Goal: Complete application form: Complete application form

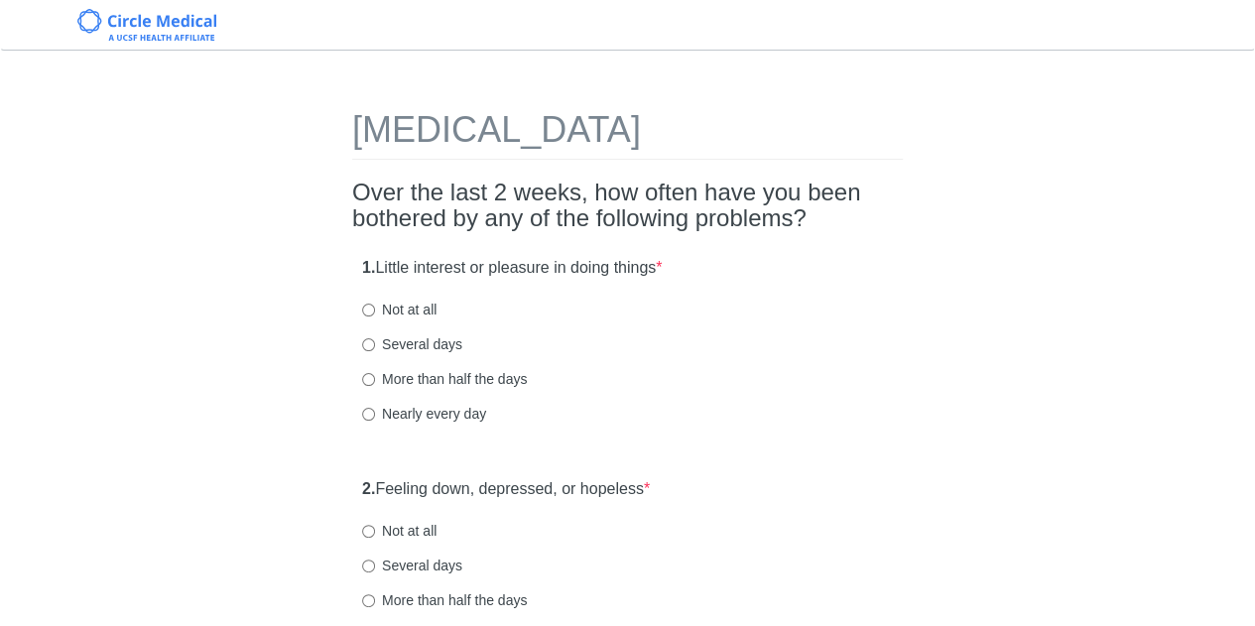
click at [411, 340] on label "Several days" at bounding box center [412, 344] width 100 height 20
click at [375, 340] on input "Several days" at bounding box center [368, 344] width 13 height 13
radio input "true"
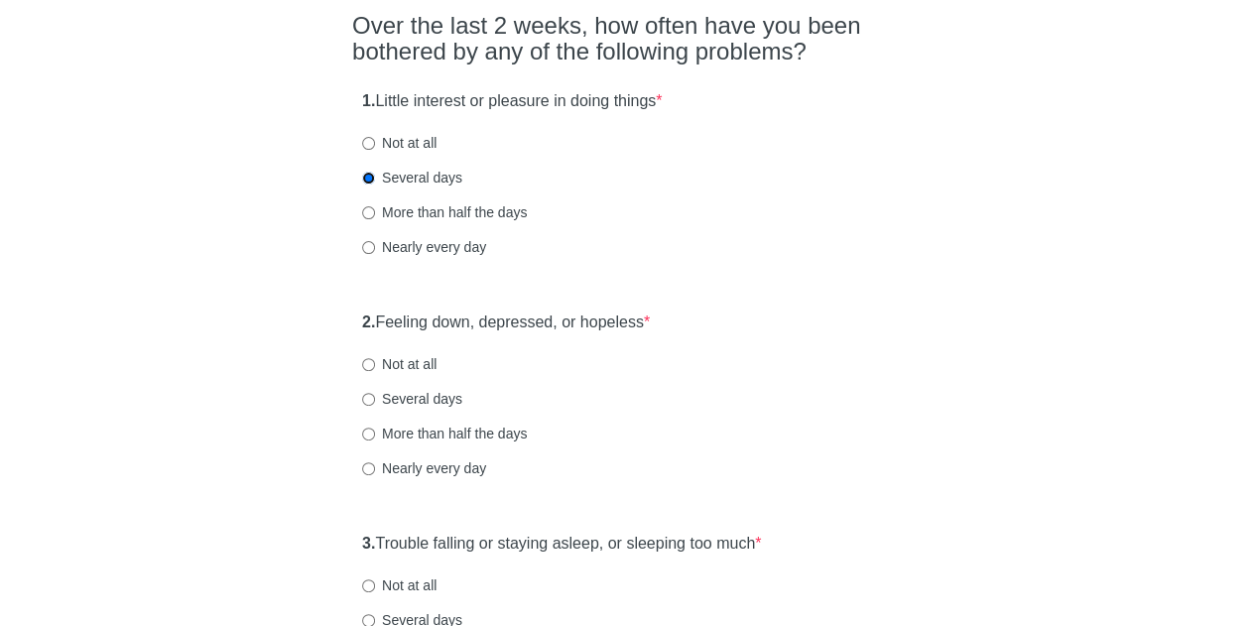
scroll to position [198, 0]
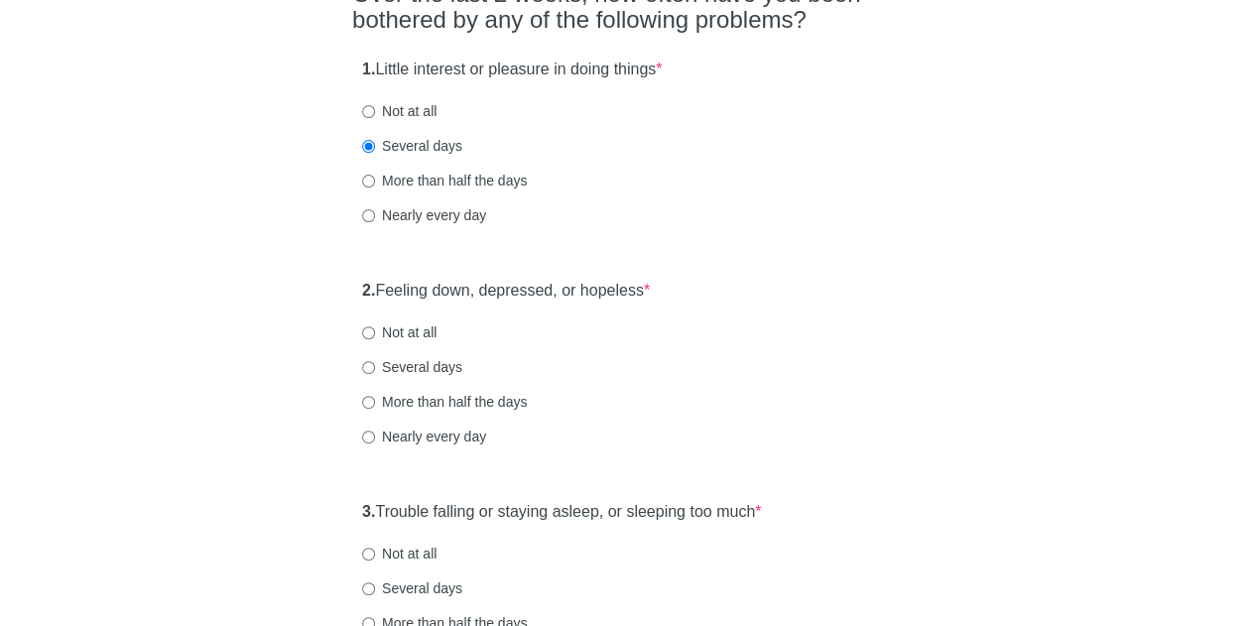
click at [420, 370] on label "Several days" at bounding box center [412, 367] width 100 height 20
click at [375, 370] on input "Several days" at bounding box center [368, 367] width 13 height 13
radio input "true"
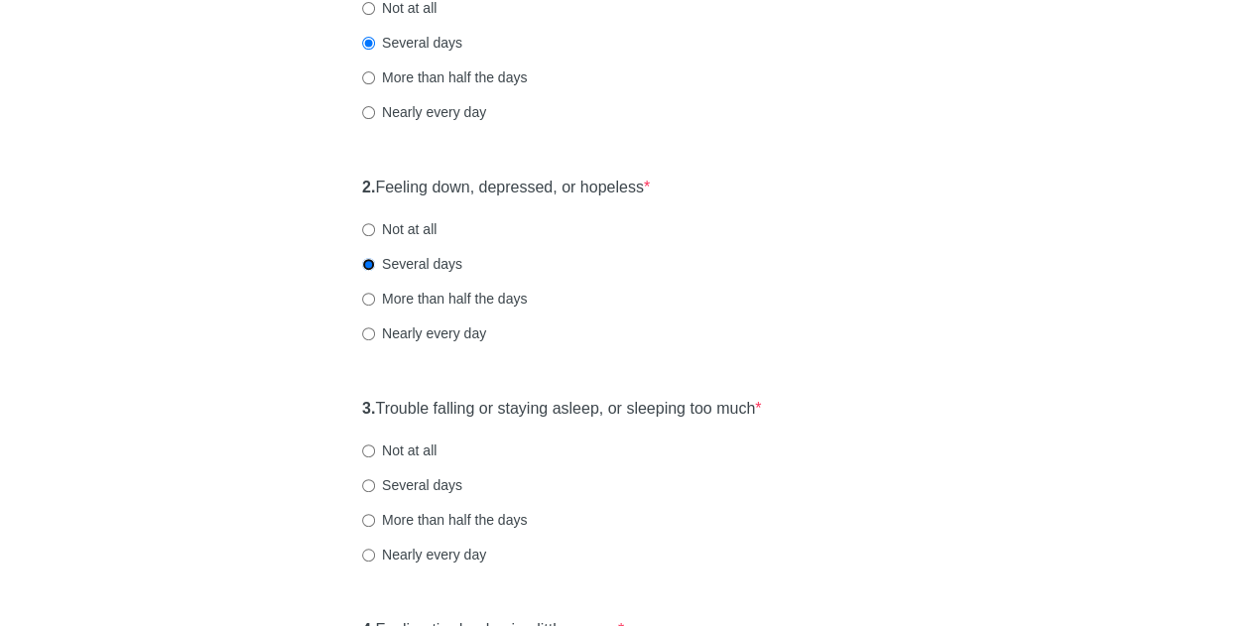
scroll to position [397, 0]
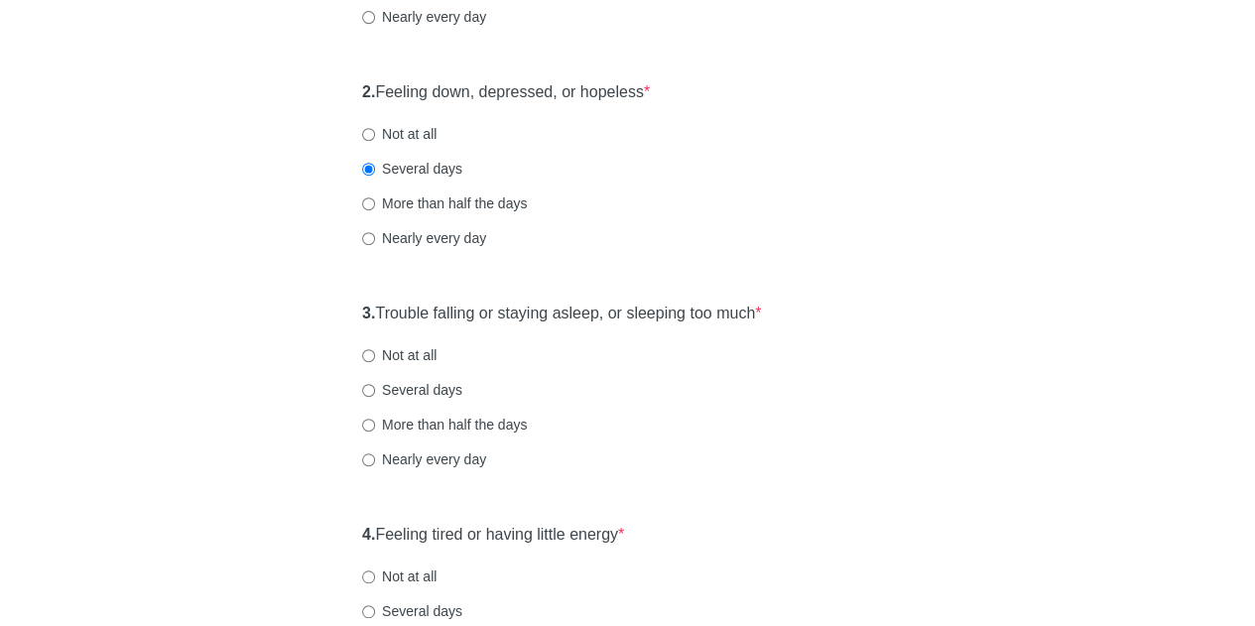
click at [429, 457] on label "Nearly every day" at bounding box center [424, 459] width 124 height 20
click at [375, 457] on input "Nearly every day" at bounding box center [368, 459] width 13 height 13
radio input "true"
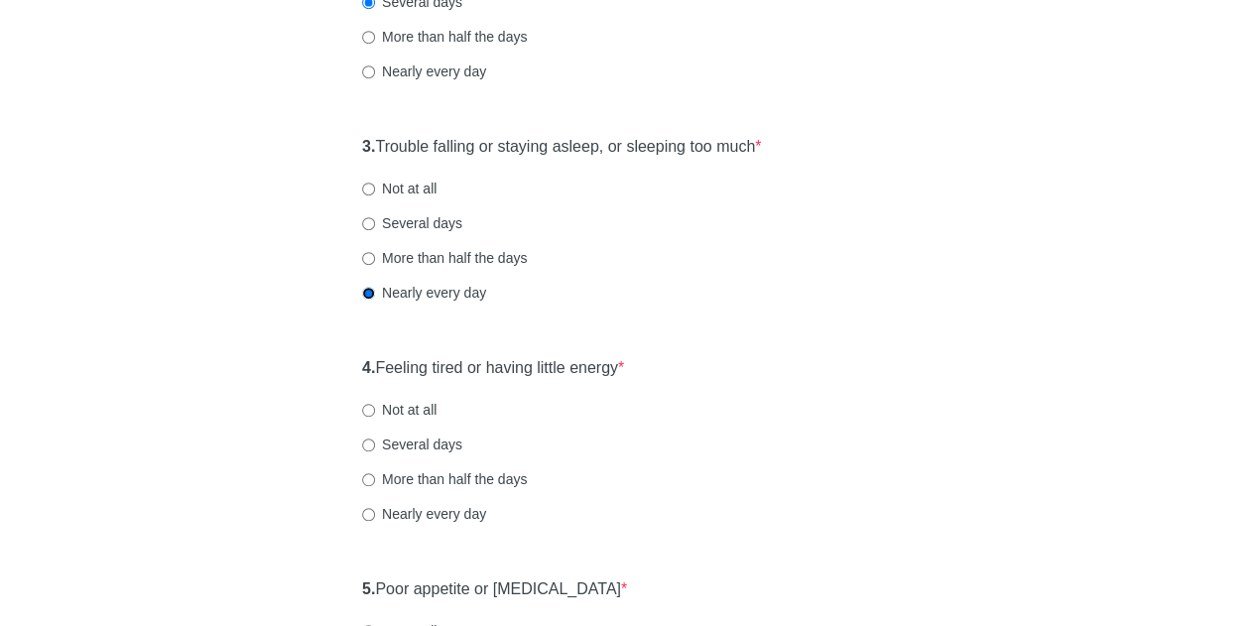
scroll to position [595, 0]
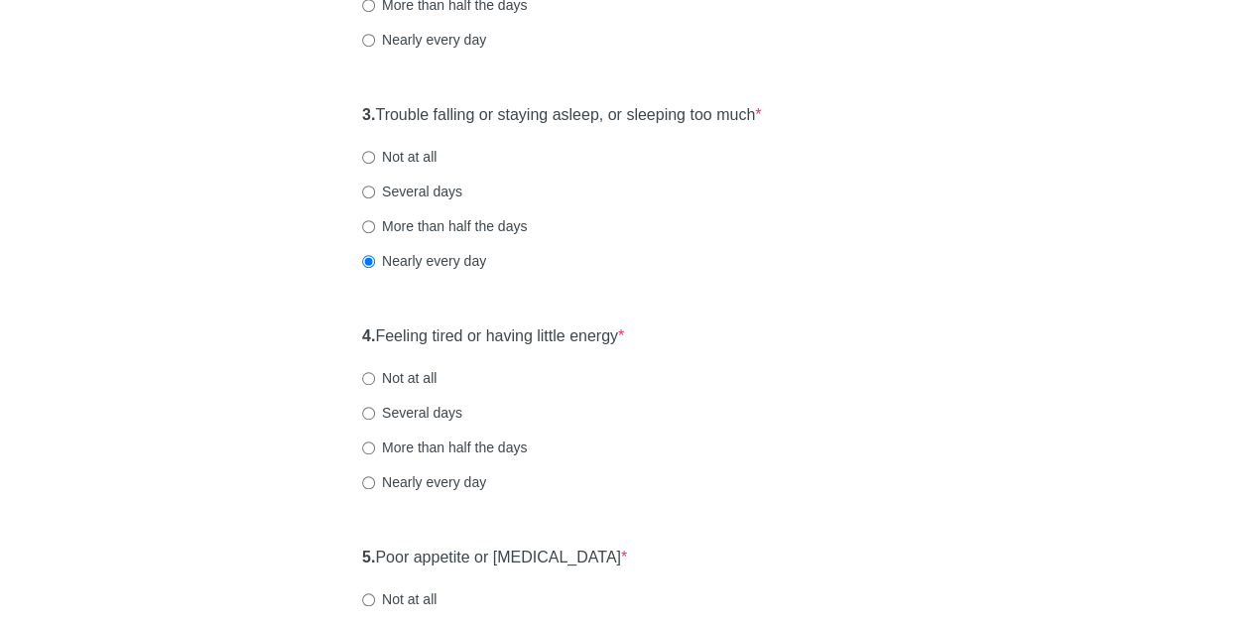
click at [420, 448] on label "More than half the days" at bounding box center [444, 447] width 165 height 20
click at [375, 448] on input "More than half the days" at bounding box center [368, 447] width 13 height 13
radio input "true"
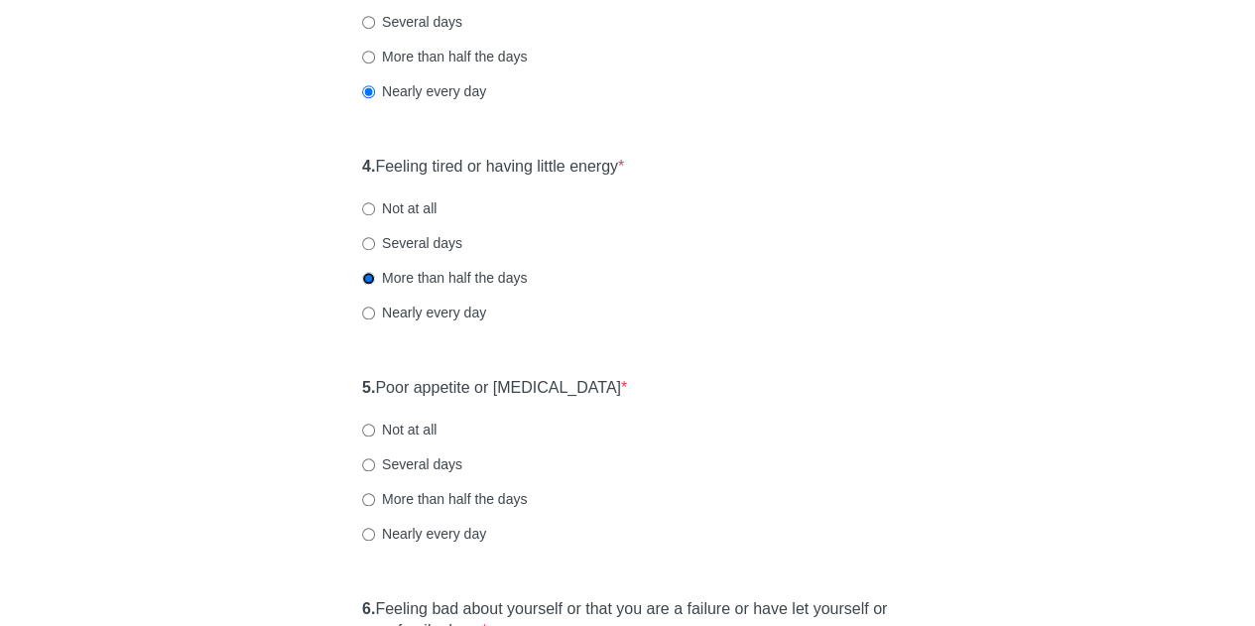
scroll to position [794, 0]
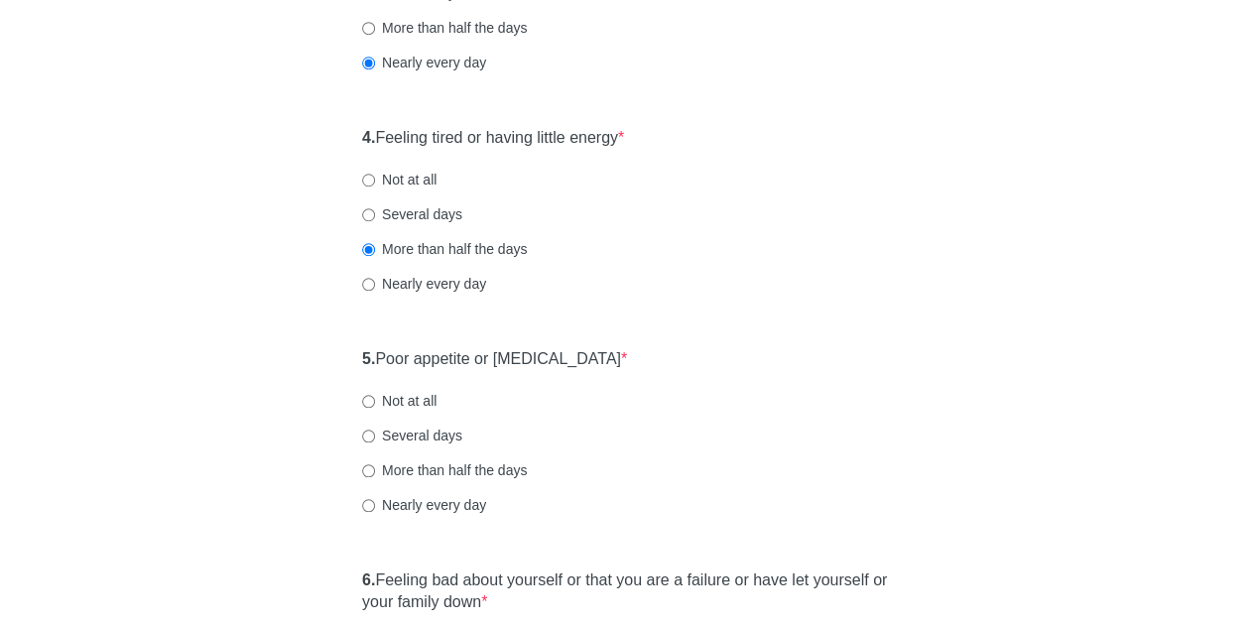
click at [419, 402] on label "Not at all" at bounding box center [399, 401] width 74 height 20
click at [375, 402] on input "Not at all" at bounding box center [368, 401] width 13 height 13
radio input "true"
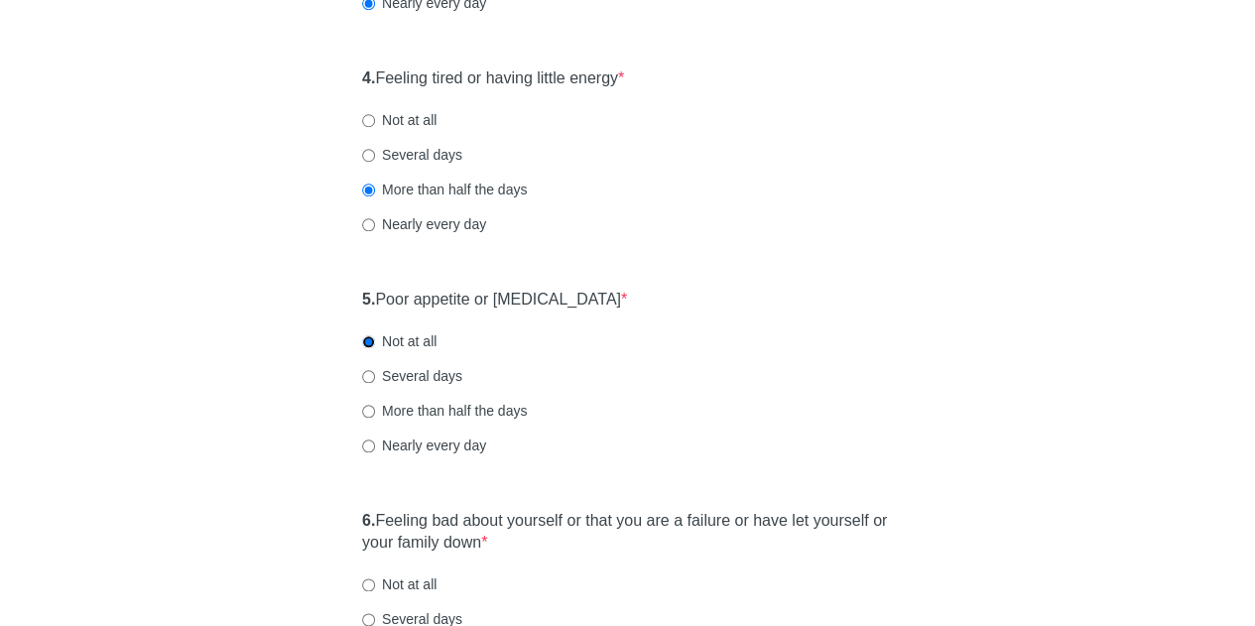
scroll to position [992, 0]
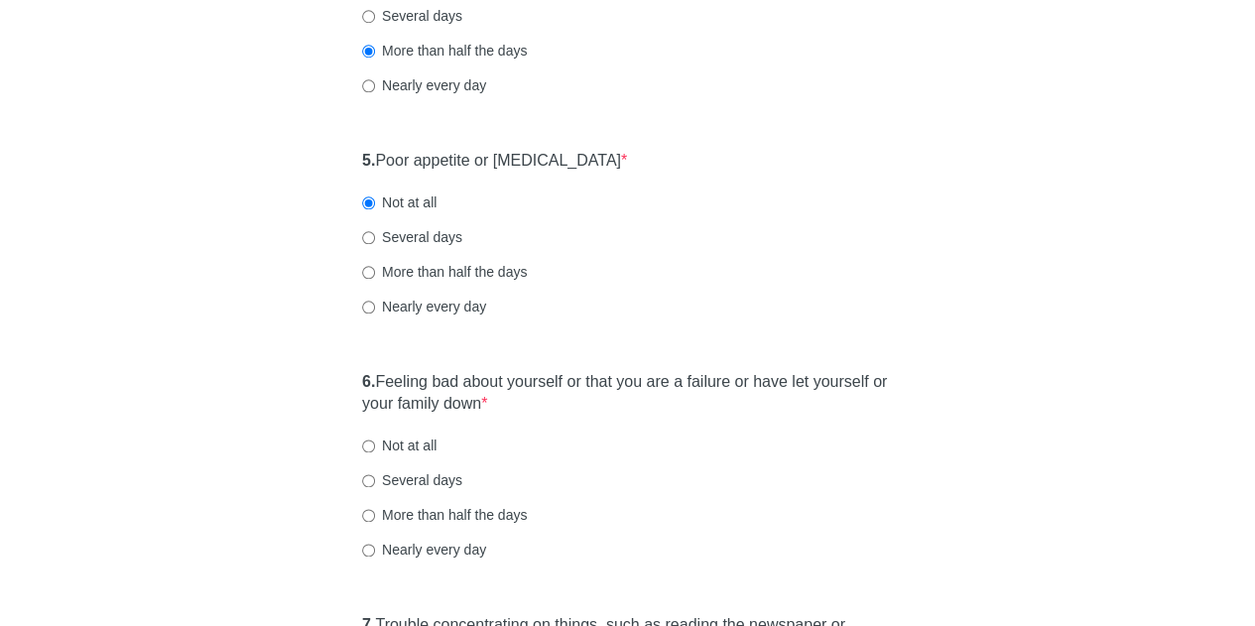
click at [448, 476] on label "Several days" at bounding box center [412, 480] width 100 height 20
click at [375, 476] on input "Several days" at bounding box center [368, 480] width 13 height 13
radio input "true"
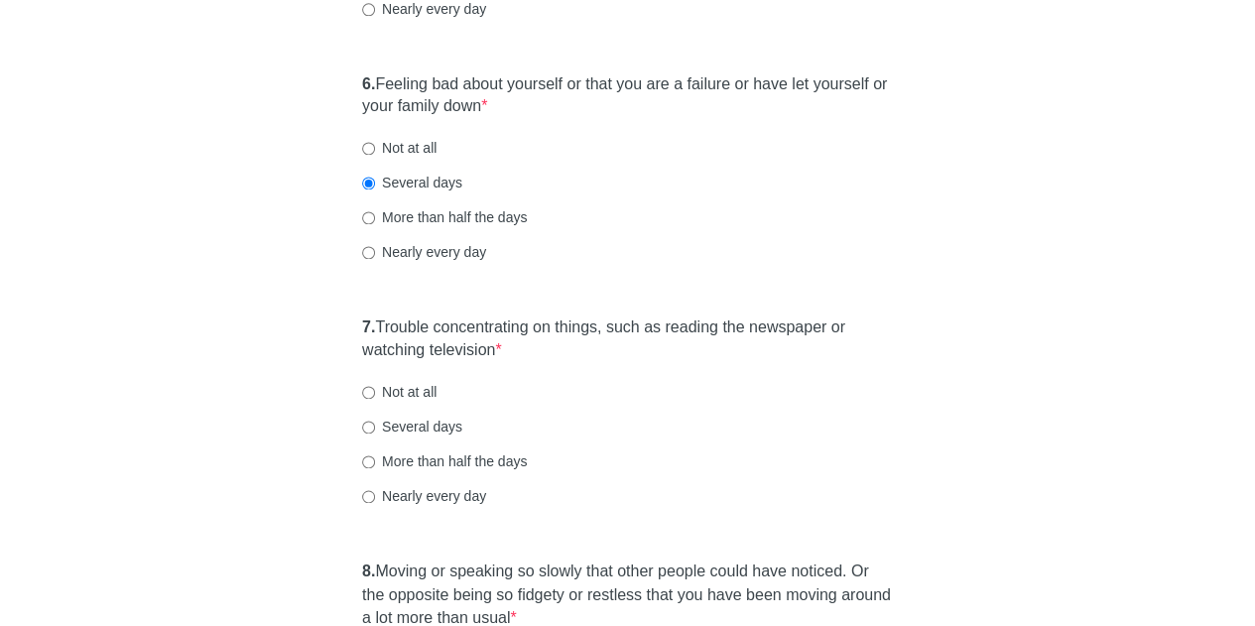
click at [419, 394] on label "Not at all" at bounding box center [399, 392] width 74 height 20
click at [375, 394] on input "Not at all" at bounding box center [368, 392] width 13 height 13
radio input "true"
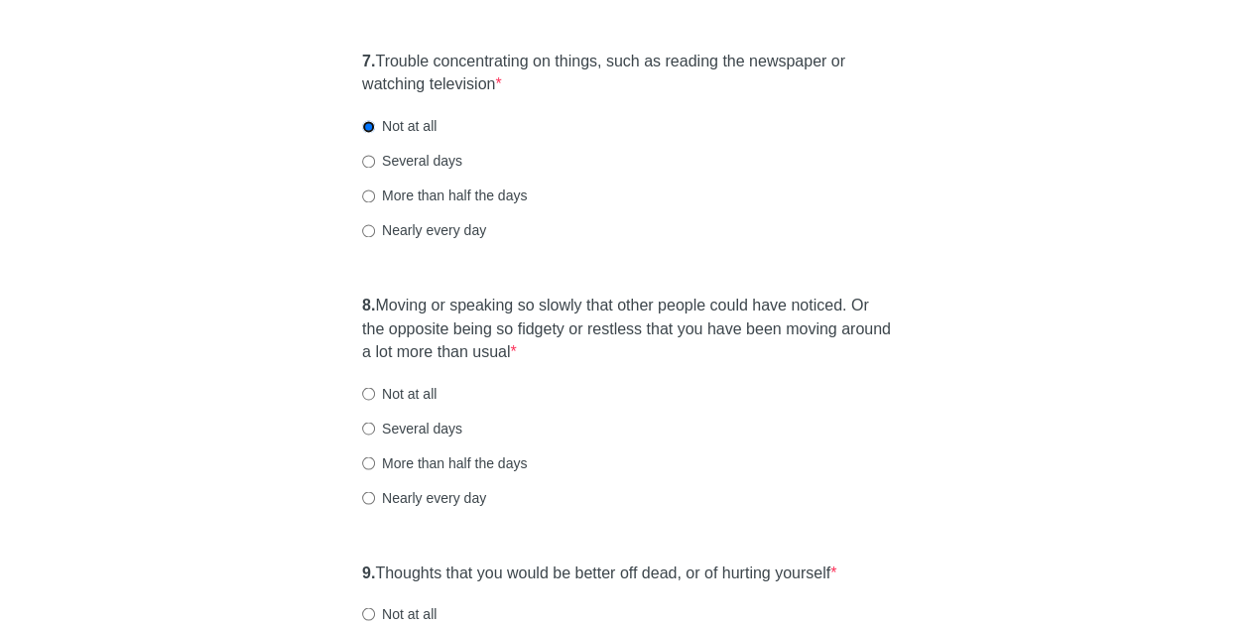
scroll to position [1587, 0]
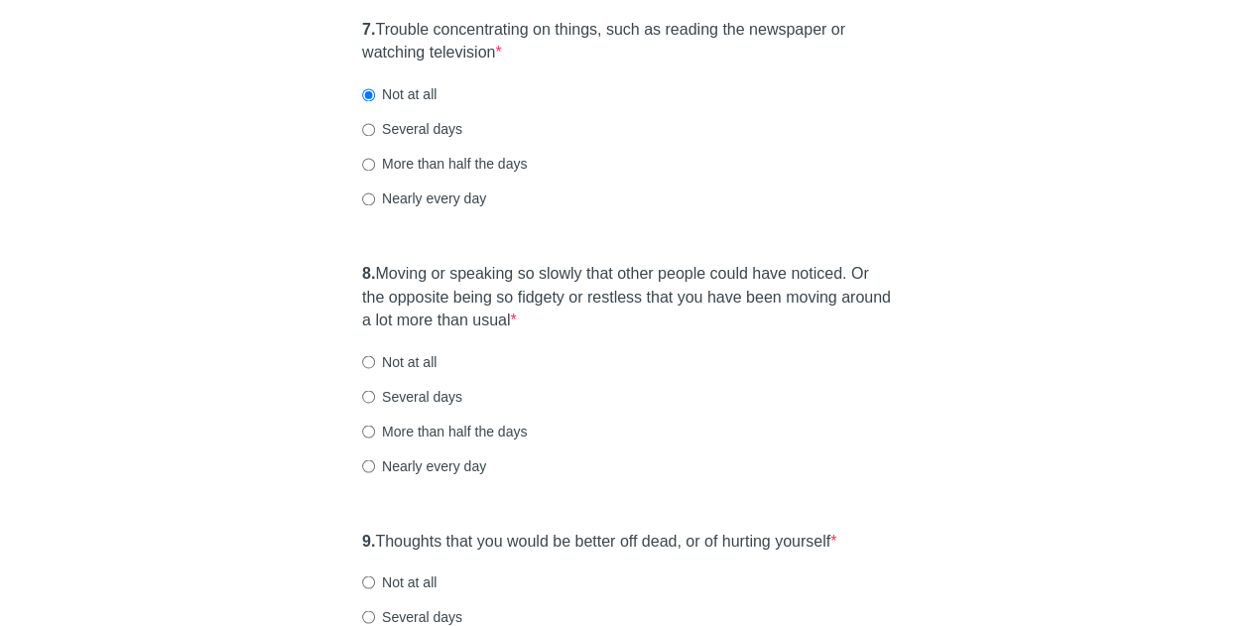
click at [425, 359] on label "Not at all" at bounding box center [399, 361] width 74 height 20
click at [375, 359] on input "Not at all" at bounding box center [368, 361] width 13 height 13
radio input "true"
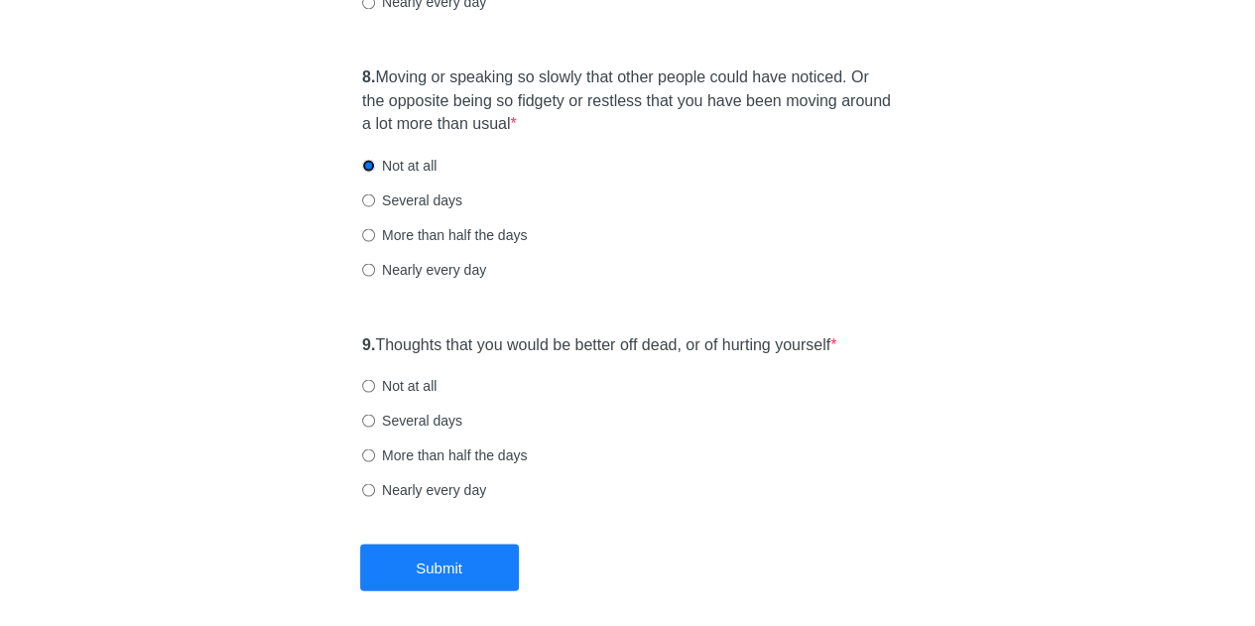
scroll to position [1786, 0]
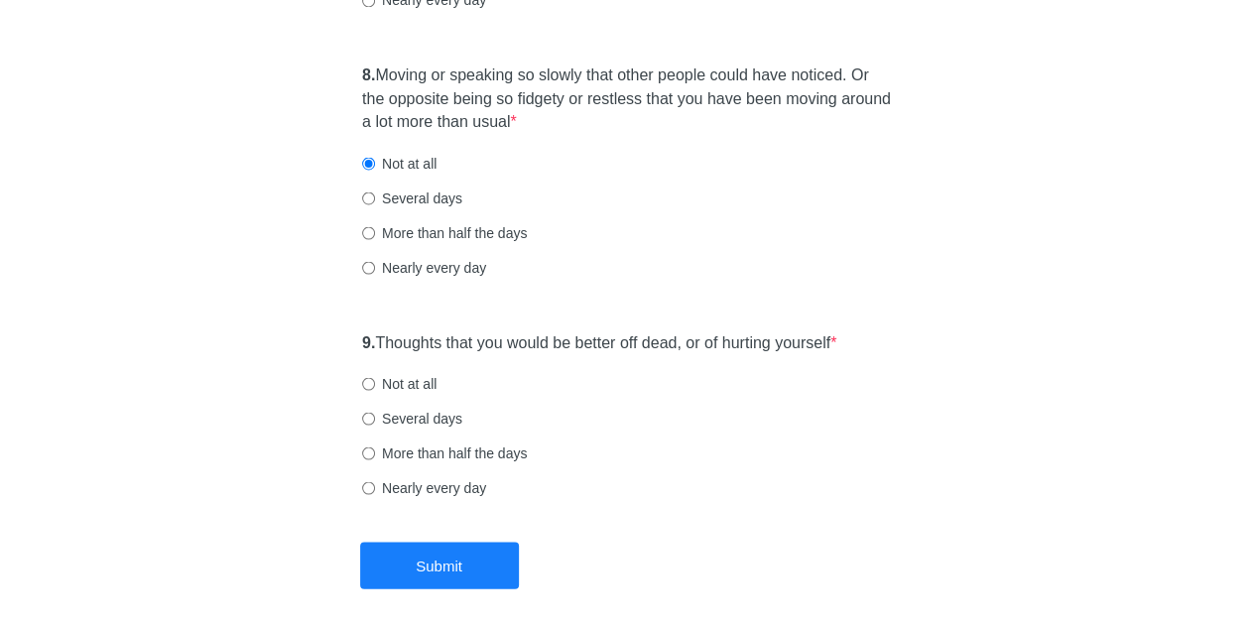
click at [438, 384] on div "Not at all" at bounding box center [627, 383] width 531 height 20
click at [403, 376] on label "Not at all" at bounding box center [399, 383] width 74 height 20
click at [375, 377] on input "Not at all" at bounding box center [368, 383] width 13 height 13
radio input "true"
click at [454, 552] on button "Submit" at bounding box center [439, 565] width 159 height 47
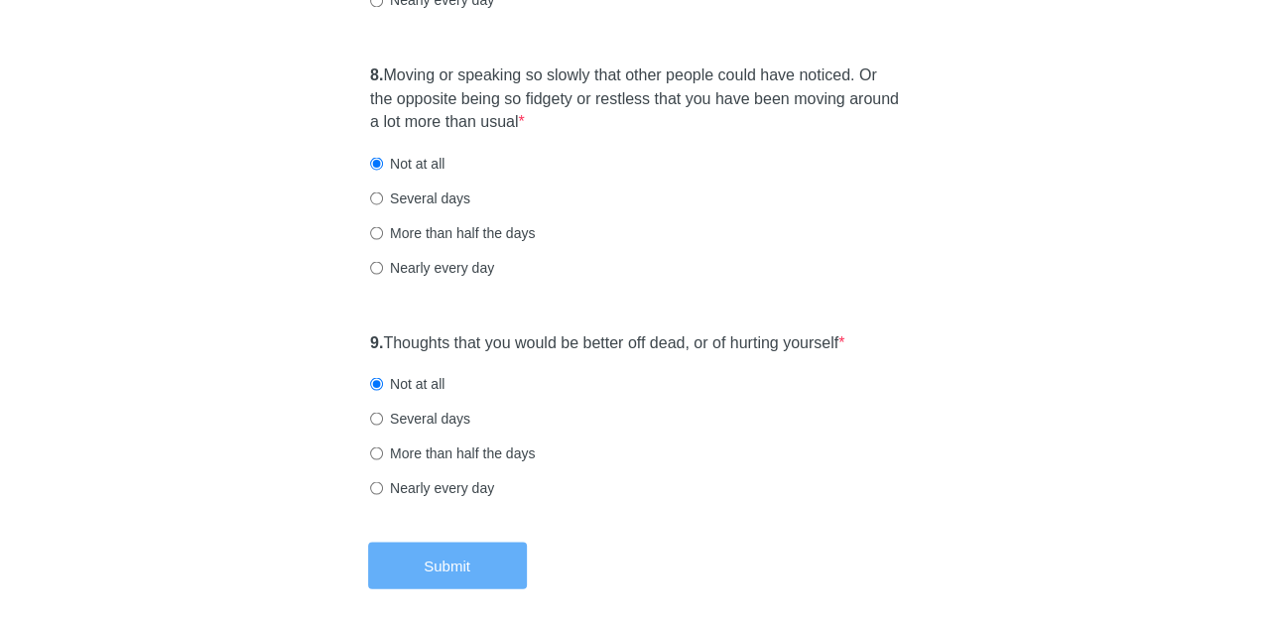
scroll to position [0, 0]
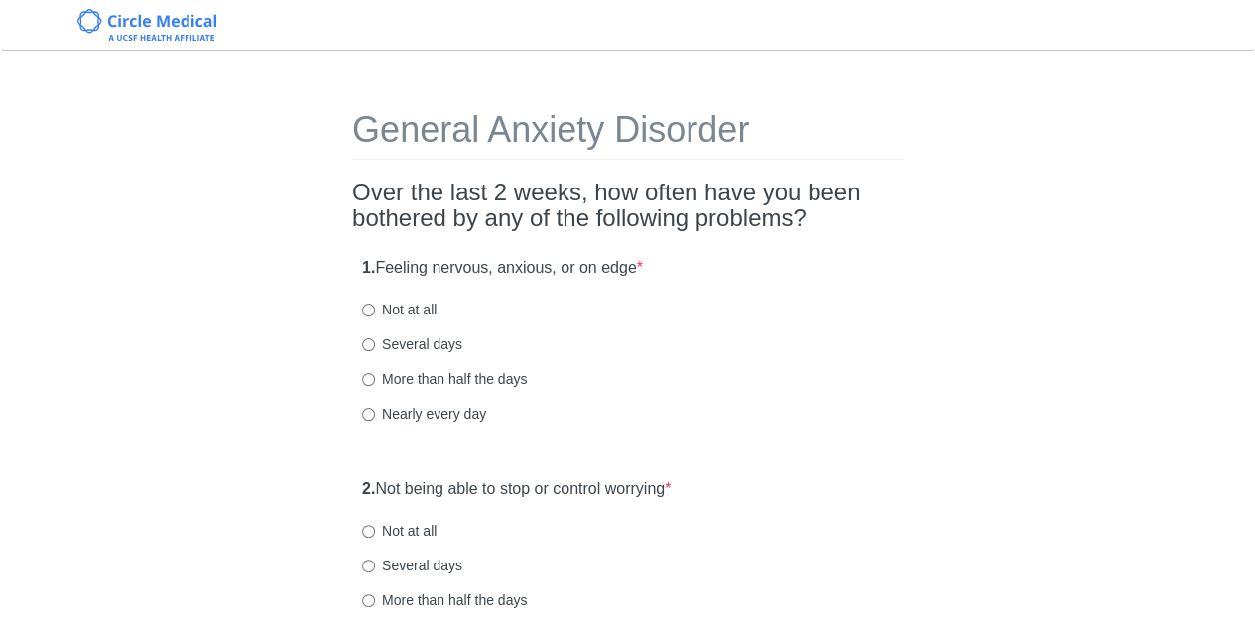
click at [410, 381] on label "More than half the days" at bounding box center [444, 379] width 165 height 20
click at [375, 381] on input "More than half the days" at bounding box center [368, 379] width 13 height 13
radio input "true"
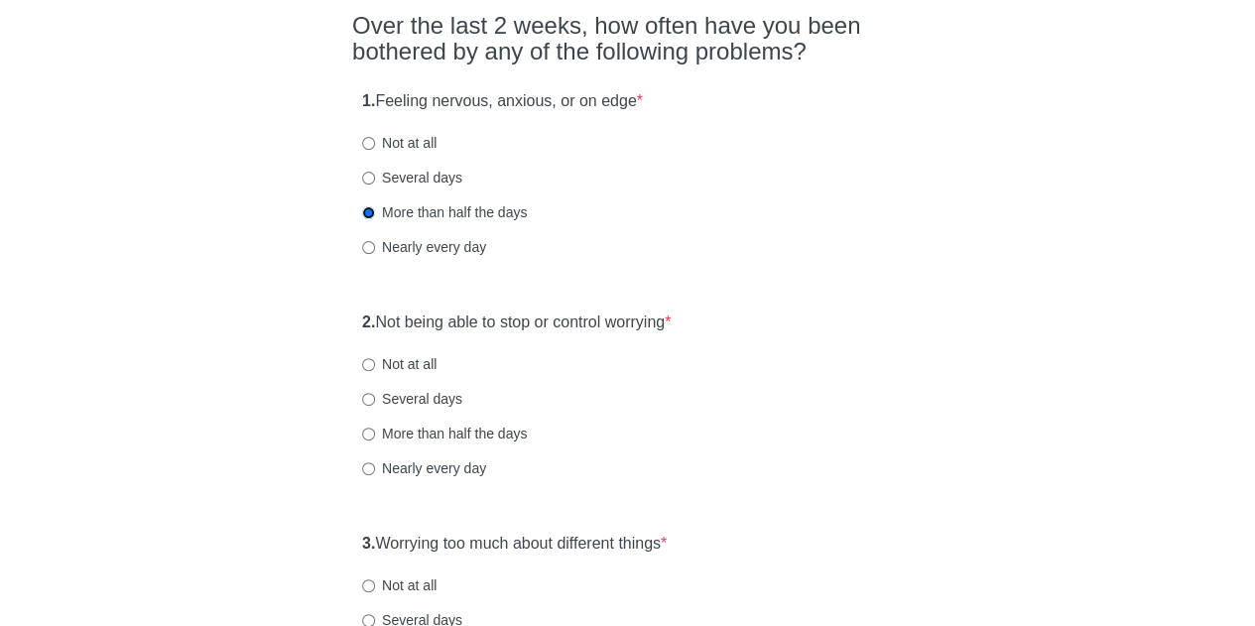
scroll to position [198, 0]
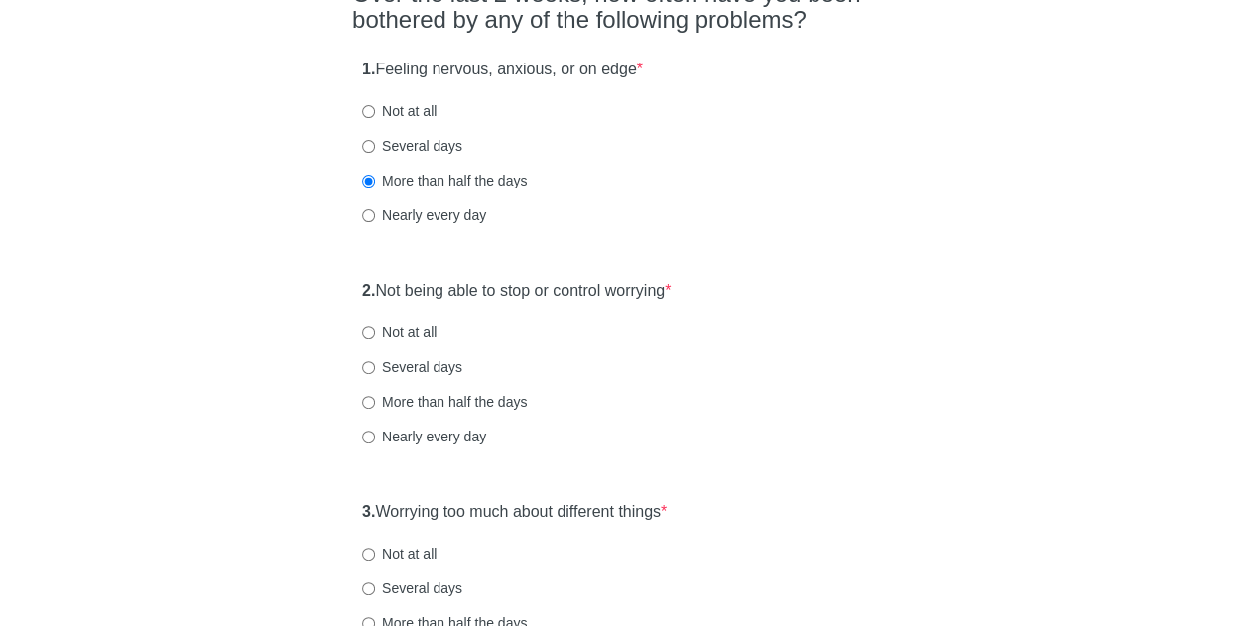
click at [410, 431] on label "Nearly every day" at bounding box center [424, 437] width 124 height 20
click at [375, 431] on input "Nearly every day" at bounding box center [368, 437] width 13 height 13
radio input "true"
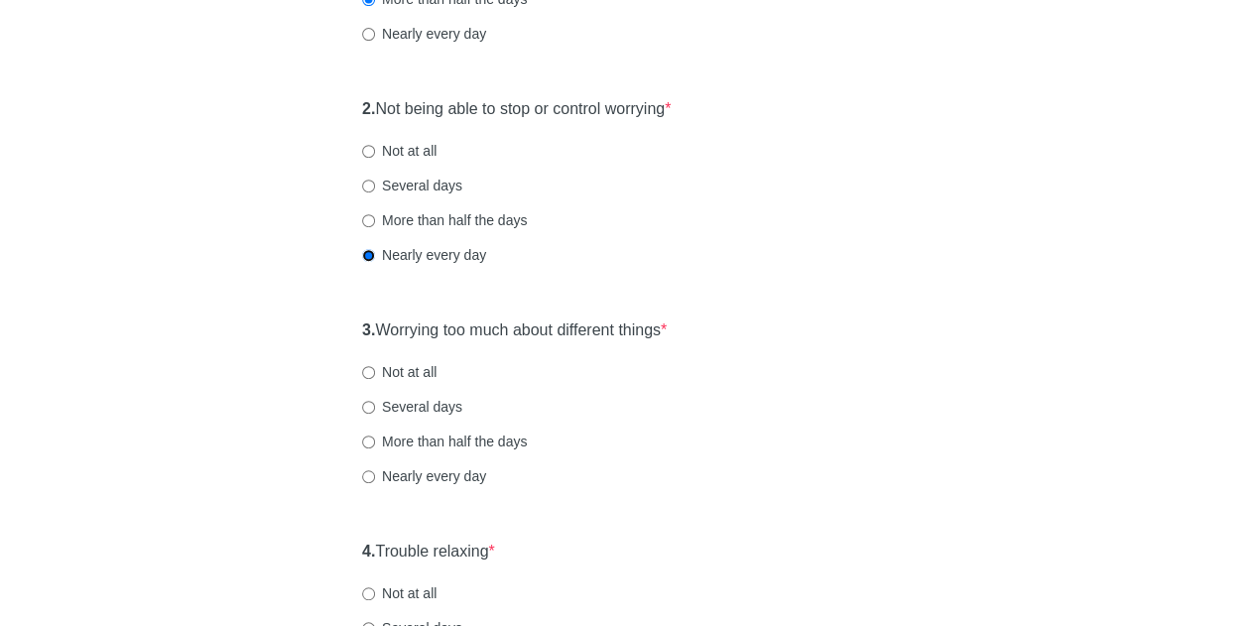
scroll to position [397, 0]
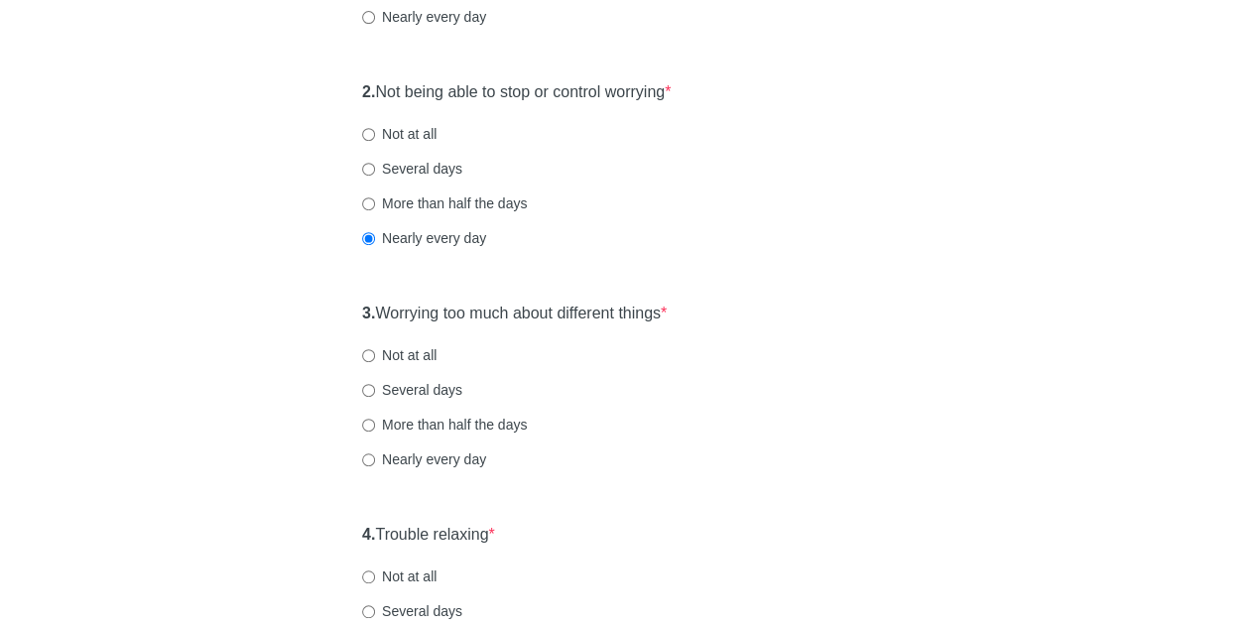
click at [411, 463] on label "Nearly every day" at bounding box center [424, 459] width 124 height 20
click at [375, 463] on input "Nearly every day" at bounding box center [368, 459] width 13 height 13
radio input "true"
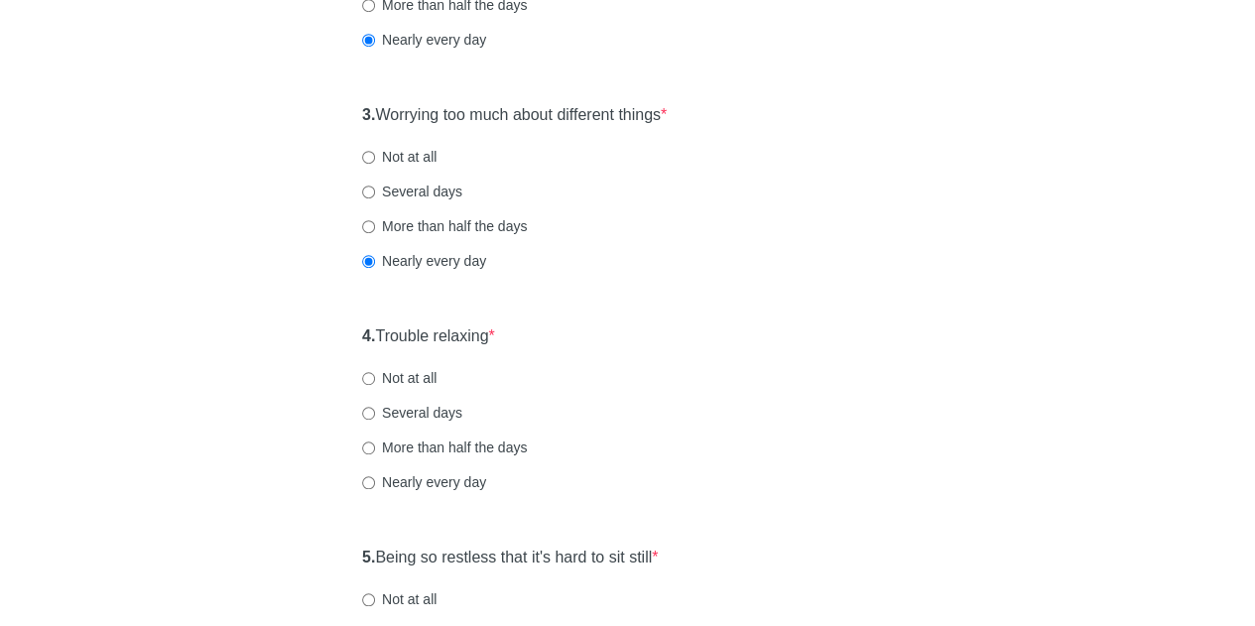
click at [397, 449] on label "More than half the days" at bounding box center [444, 447] width 165 height 20
click at [375, 449] on input "More than half the days" at bounding box center [368, 447] width 13 height 13
radio input "true"
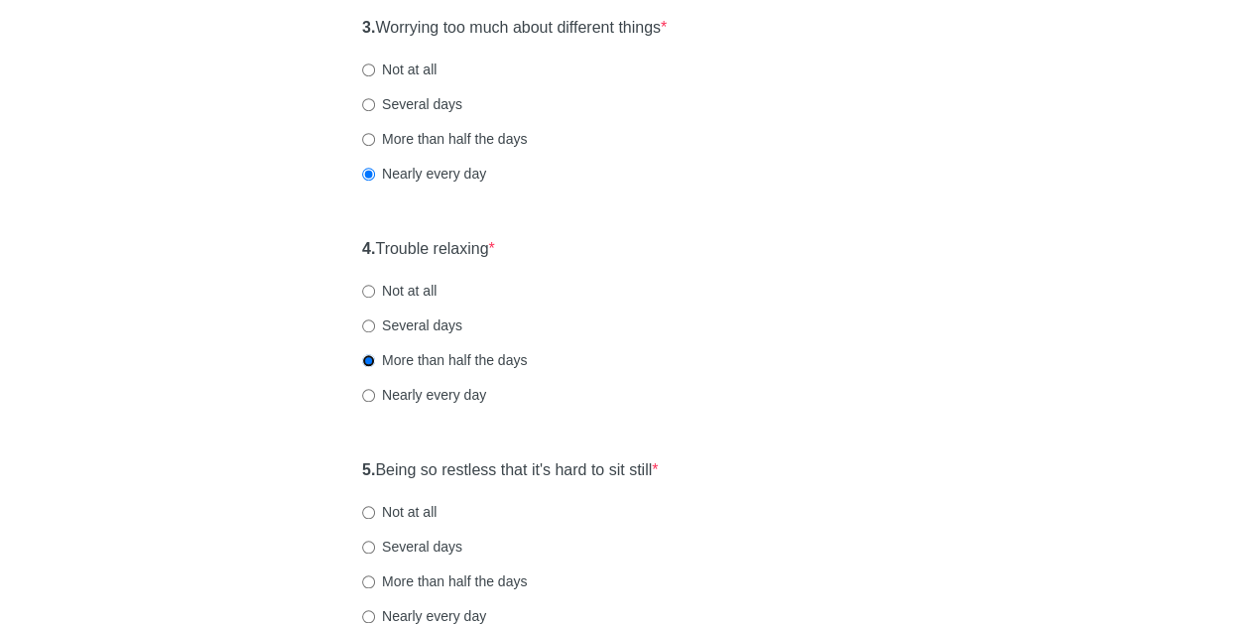
scroll to position [794, 0]
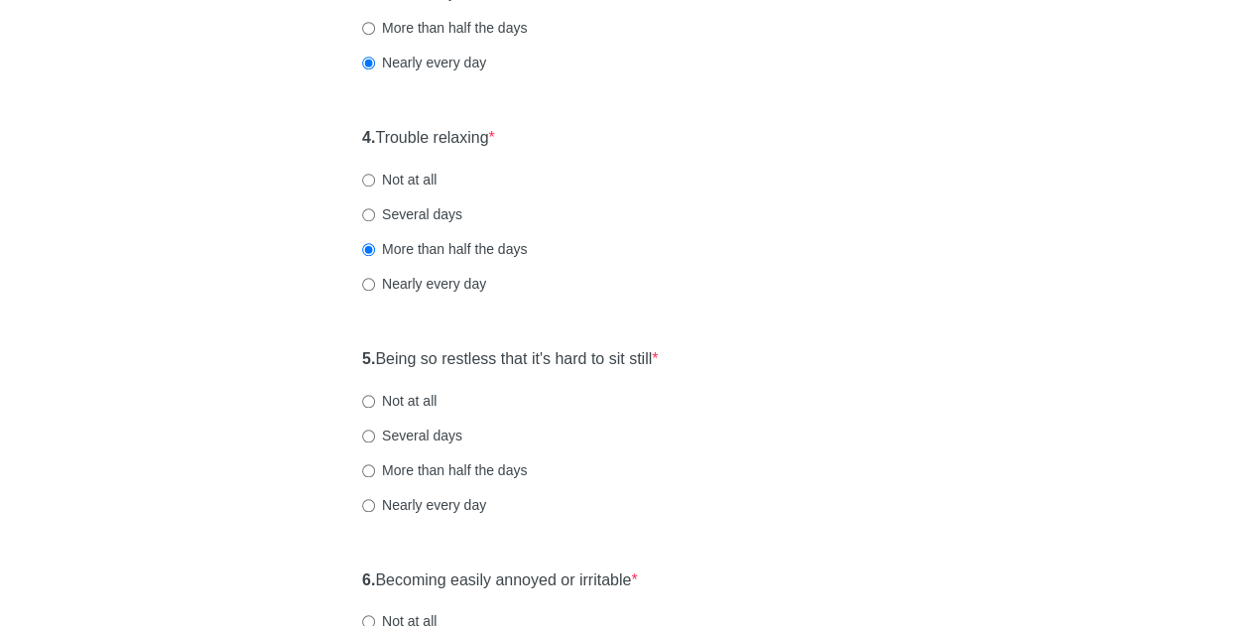
click at [399, 396] on label "Not at all" at bounding box center [399, 401] width 74 height 20
click at [375, 396] on input "Not at all" at bounding box center [368, 401] width 13 height 13
radio input "true"
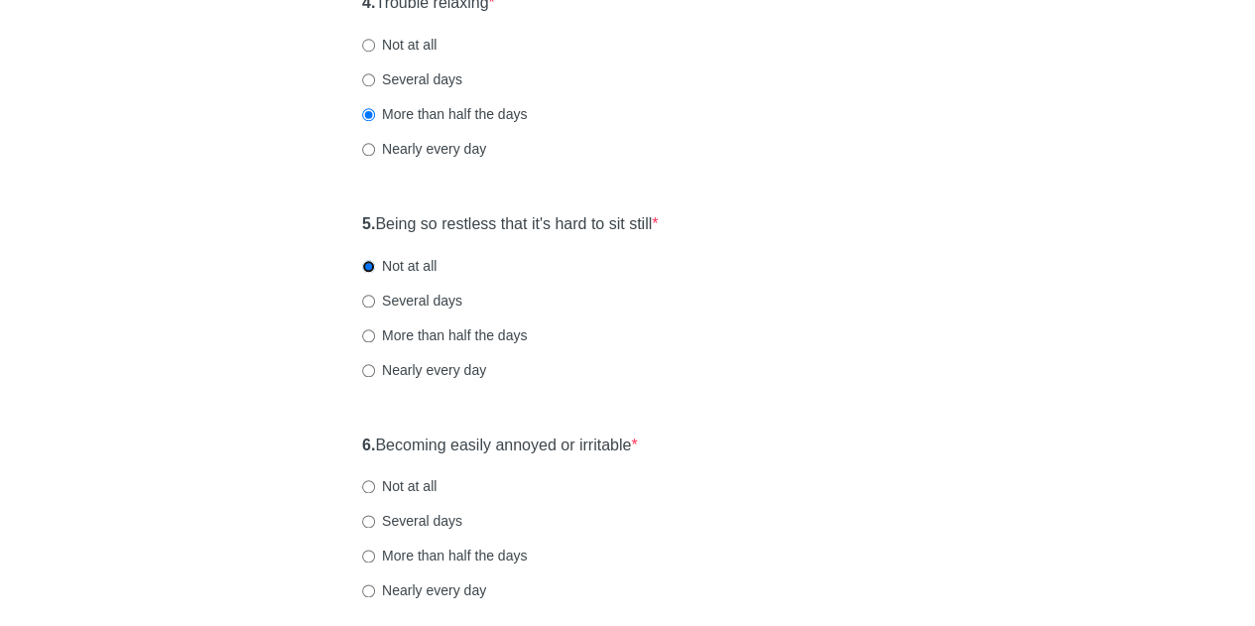
scroll to position [992, 0]
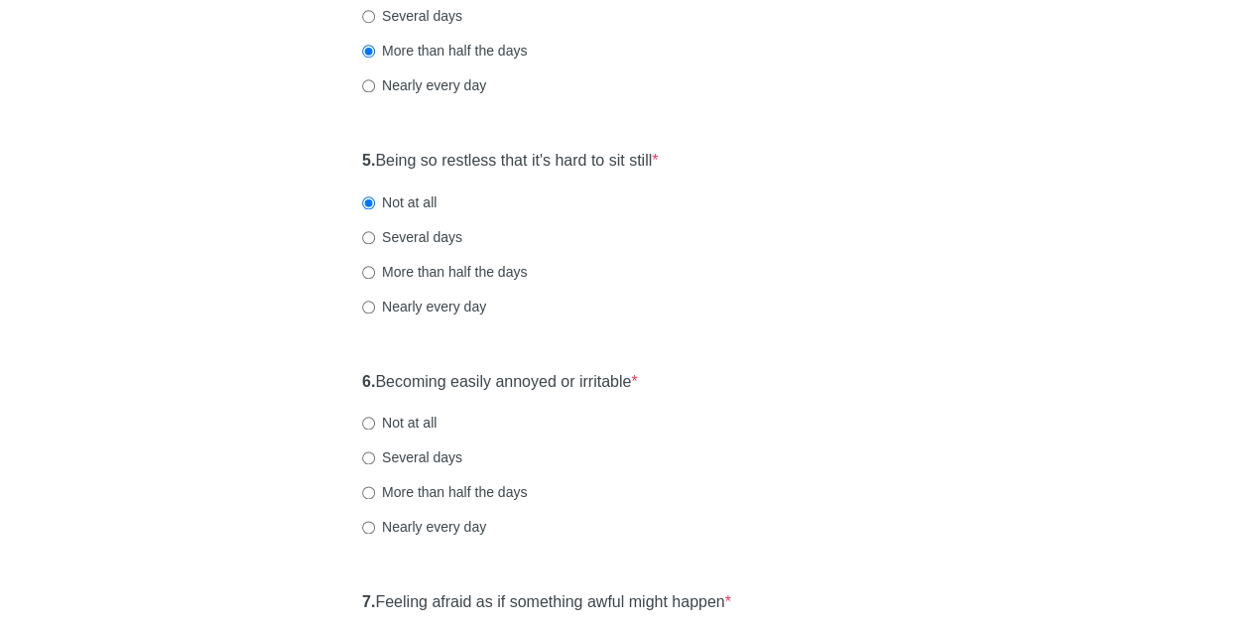
click at [405, 492] on label "More than half the days" at bounding box center [444, 492] width 165 height 20
click at [375, 492] on input "More than half the days" at bounding box center [368, 492] width 13 height 13
radio input "true"
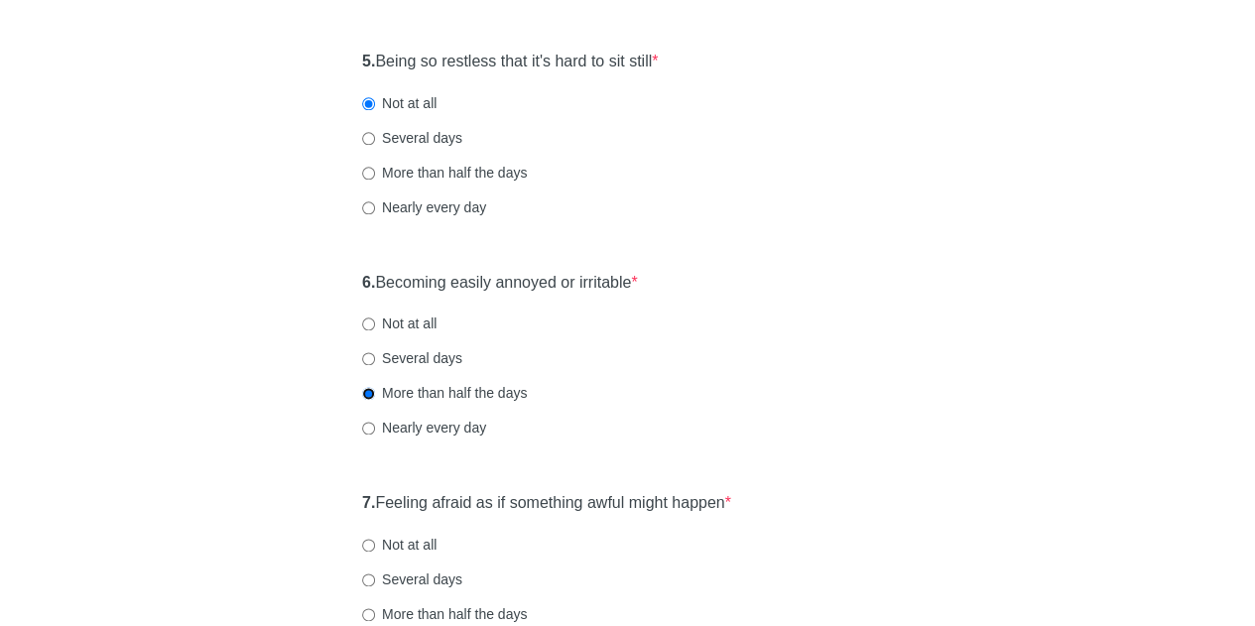
scroll to position [1190, 0]
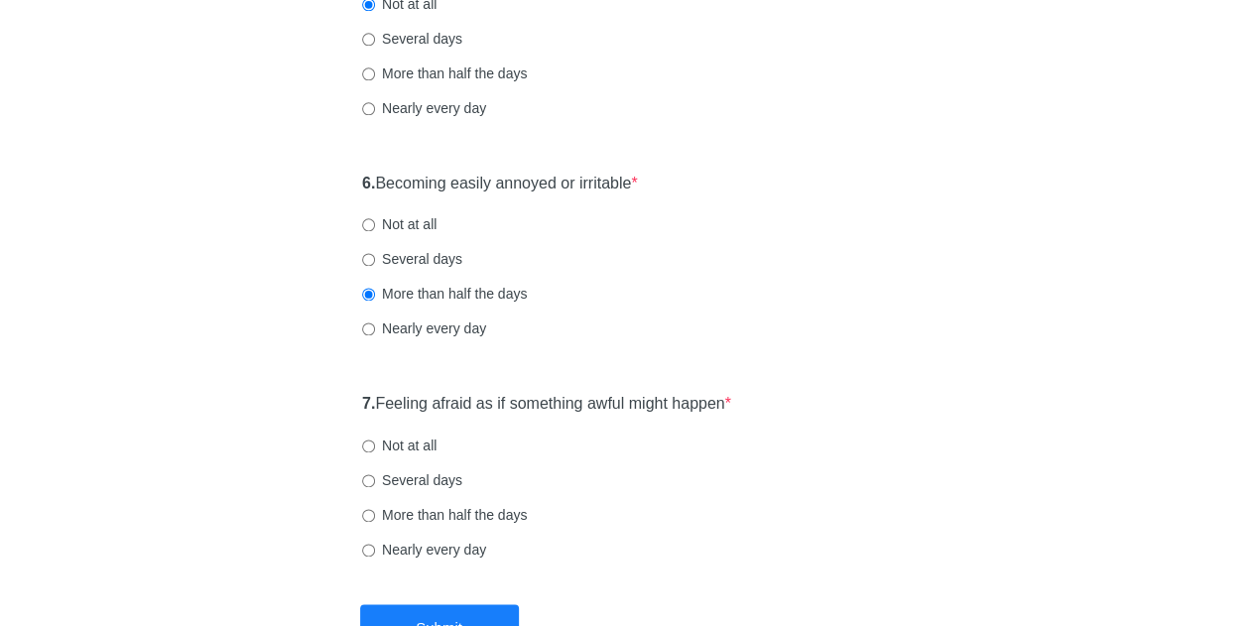
click at [400, 548] on label "Nearly every day" at bounding box center [424, 550] width 124 height 20
click at [375, 548] on input "Nearly every day" at bounding box center [368, 550] width 13 height 13
radio input "true"
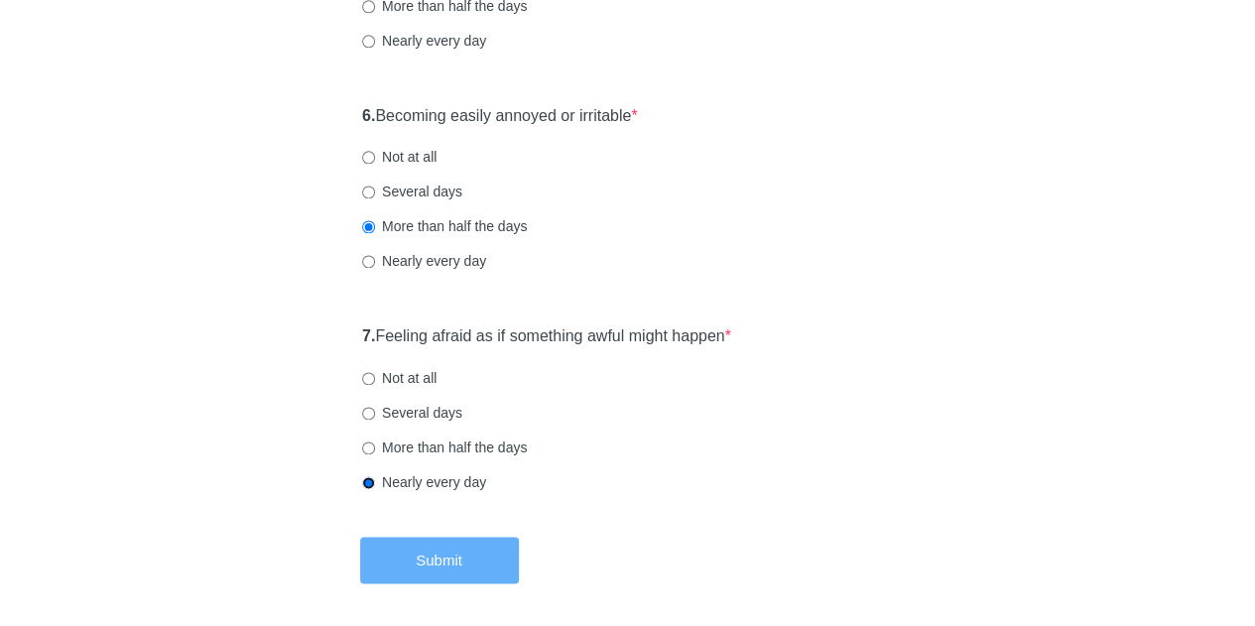
scroll to position [1290, 0]
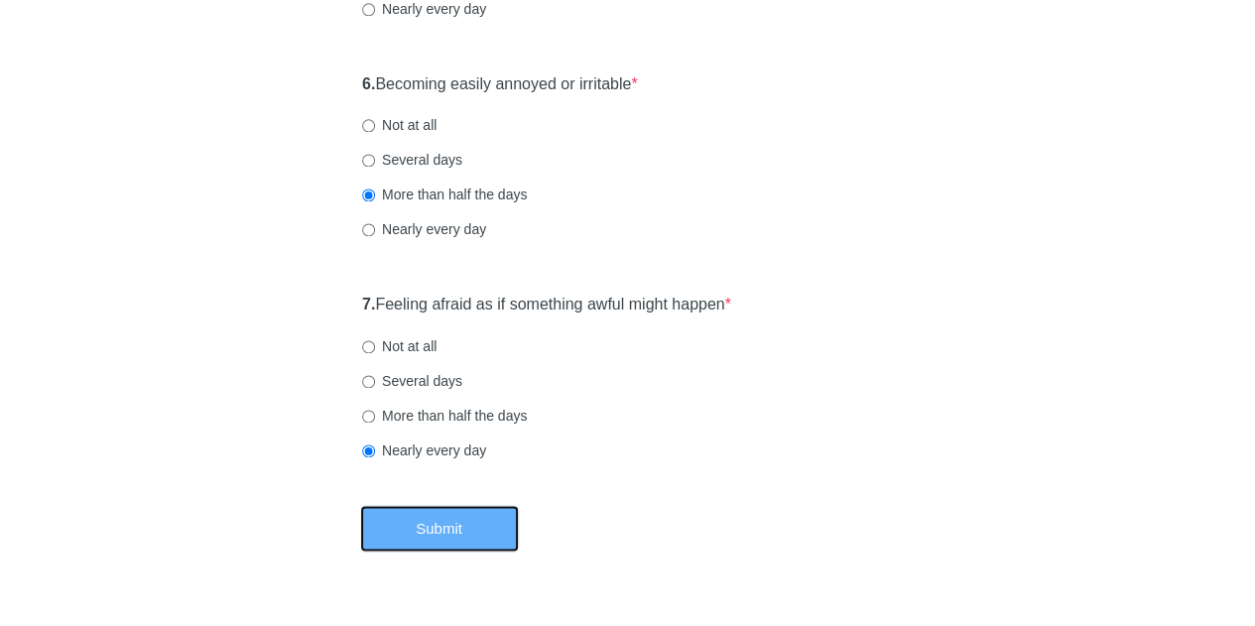
click at [470, 533] on button "Submit" at bounding box center [439, 528] width 159 height 47
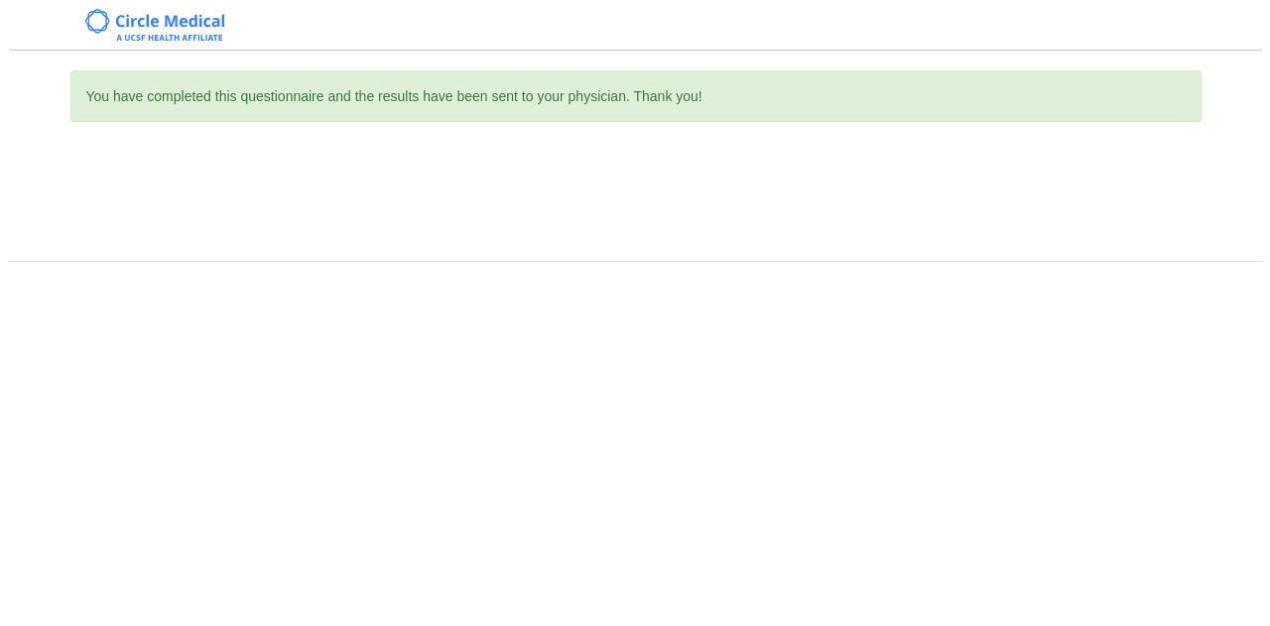
scroll to position [0, 0]
